Goal: Find contact information: Find contact information

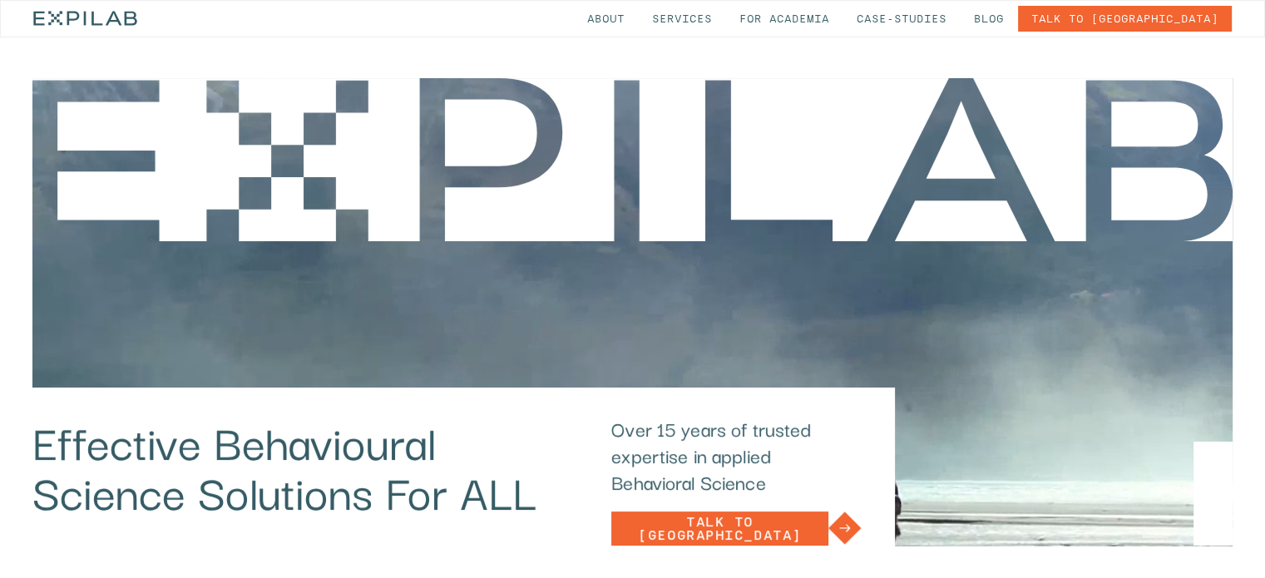
click at [1187, 12] on link "Talk to [GEOGRAPHIC_DATA]" at bounding box center [1125, 19] width 214 height 26
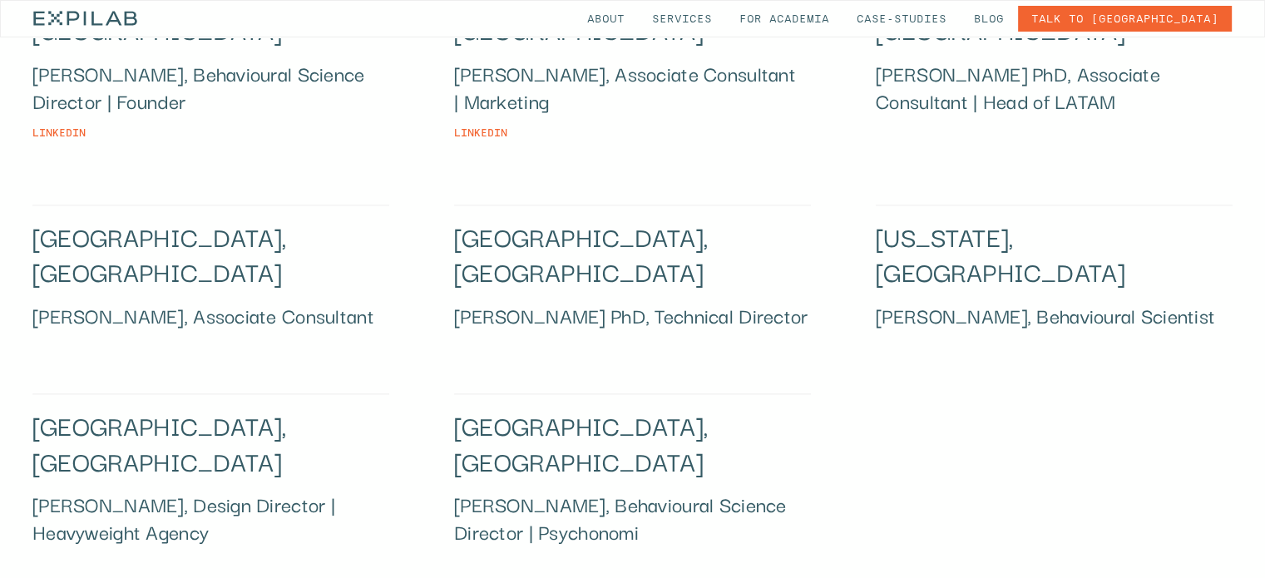
scroll to position [1949, 0]
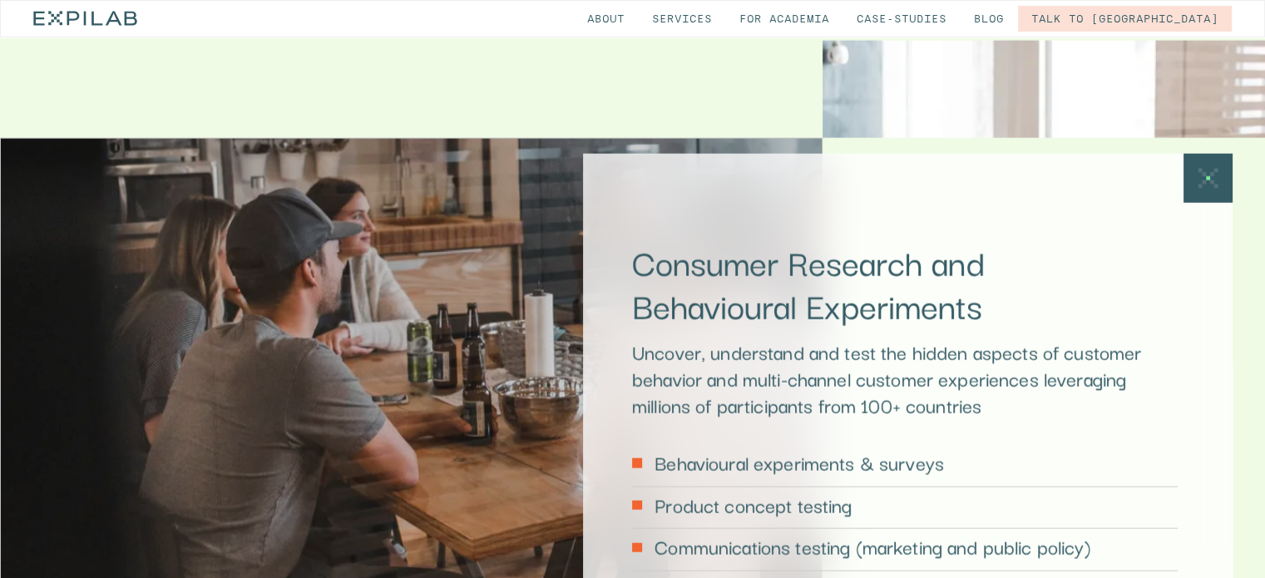
scroll to position [3825, 0]
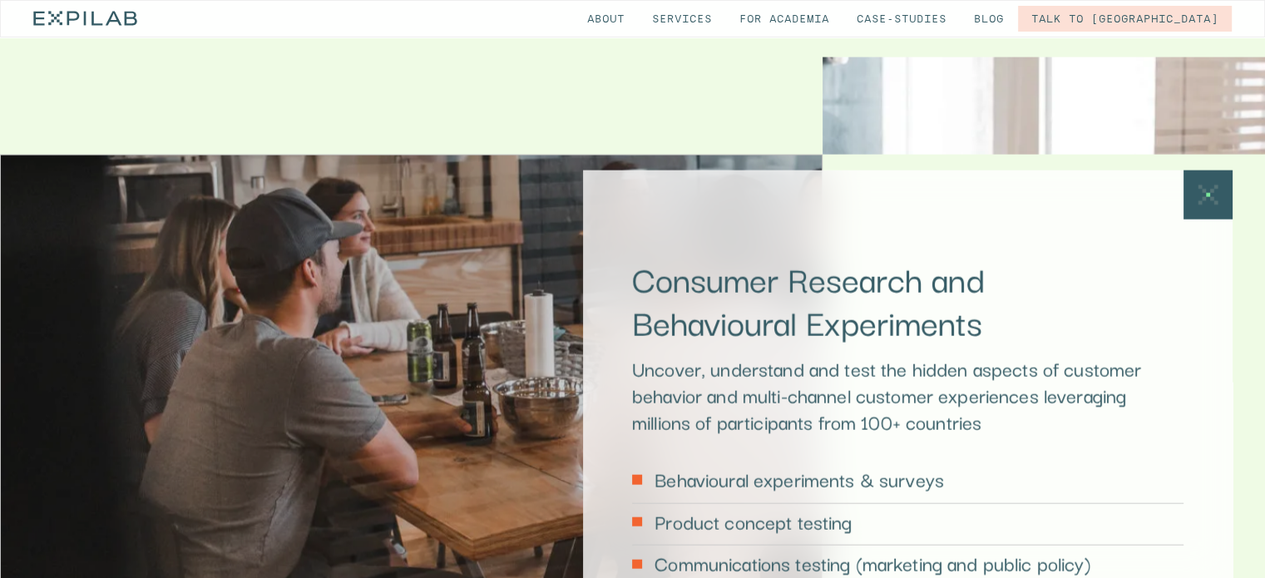
click at [795, 466] on p "Behavioural experiments & surveys" at bounding box center [798, 479] width 289 height 27
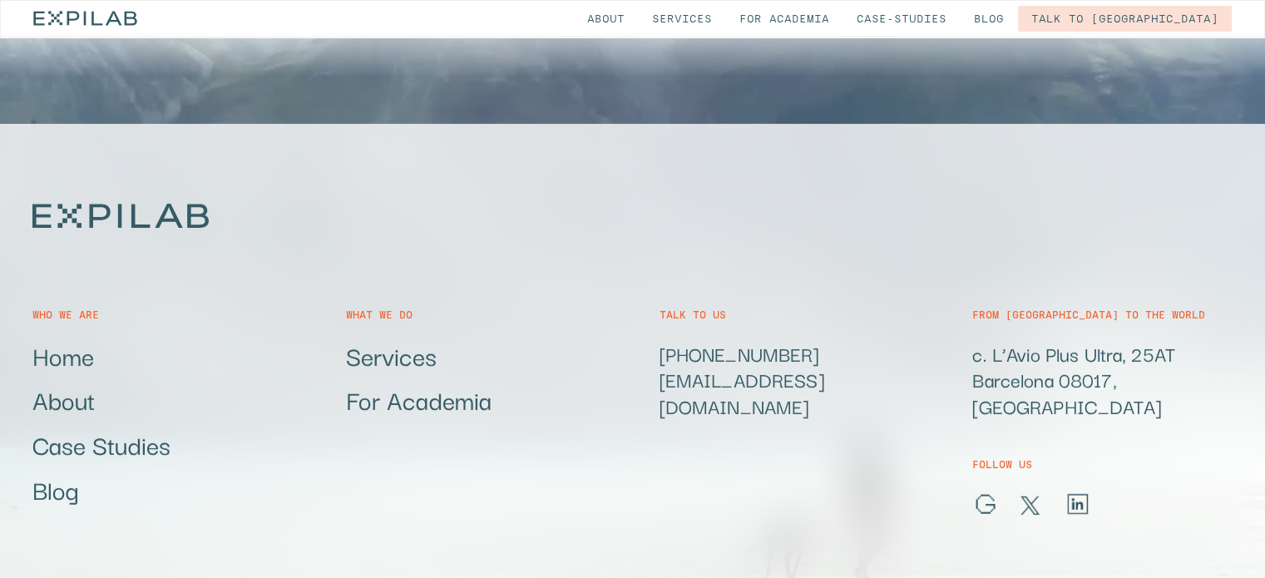
scroll to position [11928, 0]
